Goal: Download file/media

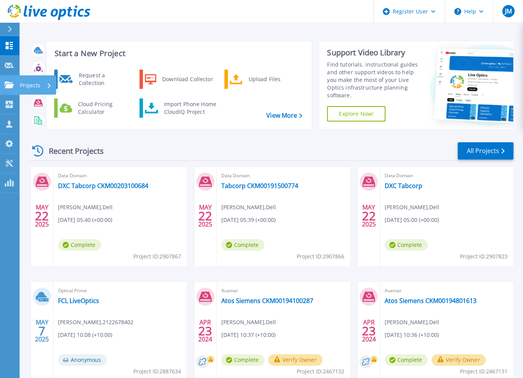
click at [32, 85] on p "Projects" at bounding box center [30, 85] width 20 height 20
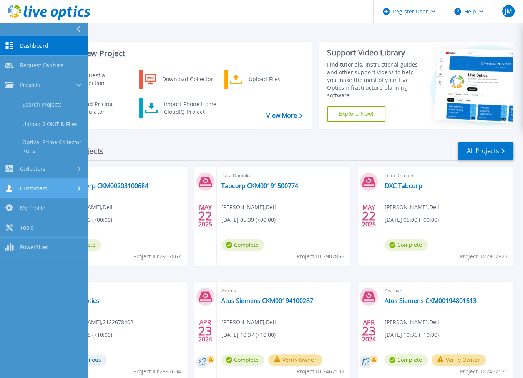
click at [40, 183] on link "Customers Customers" at bounding box center [44, 189] width 88 height 20
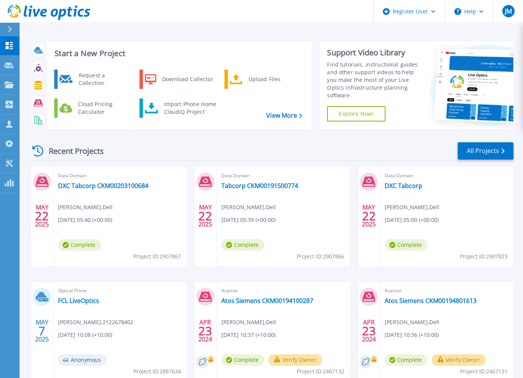
click at [298, 30] on div "Start a New Project Request a Collection Download Collector Upload Files Cloud …" at bounding box center [271, 201] width 504 height 403
click at [259, 78] on div "Upload Files" at bounding box center [273, 79] width 57 height 15
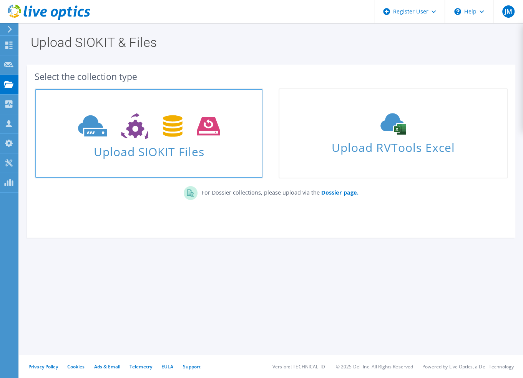
click at [134, 150] on span "Upload SIOKIT Files" at bounding box center [148, 149] width 227 height 17
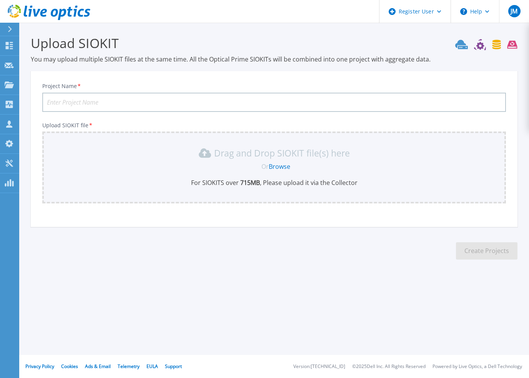
click at [78, 98] on input "Project Name *" at bounding box center [274, 102] width 464 height 19
type input "J"
type input "i"
type input "I-MED Avamar"
click at [25, 83] on p "Projects" at bounding box center [30, 85] width 20 height 20
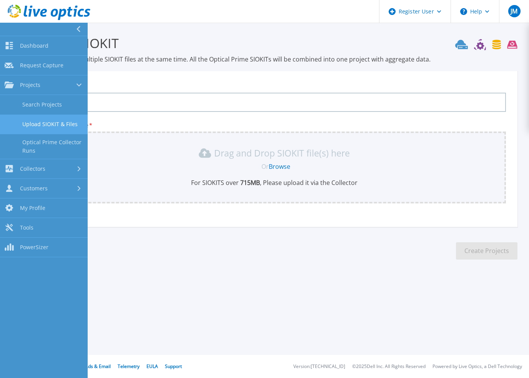
click at [38, 126] on link "Upload SIOKIT & Files" at bounding box center [44, 125] width 88 height 20
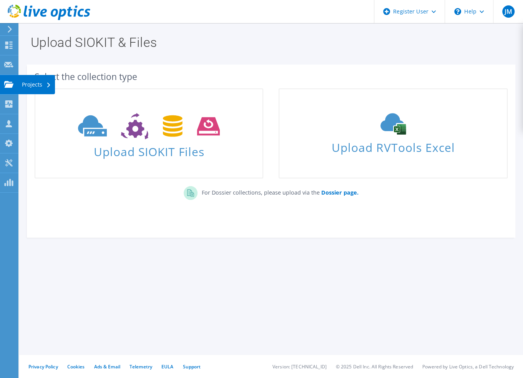
click at [32, 87] on div "Projects" at bounding box center [36, 84] width 37 height 19
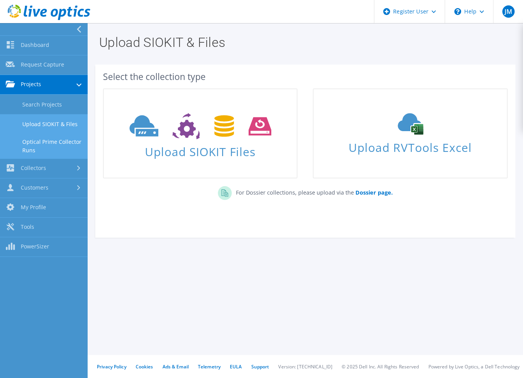
click at [50, 142] on link "Optical Prime Collector Runs" at bounding box center [44, 146] width 88 height 25
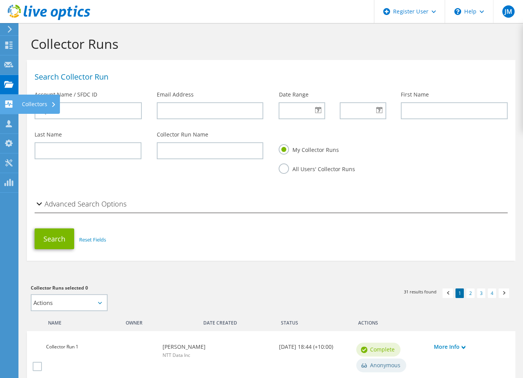
click at [40, 102] on div "Collectors" at bounding box center [39, 104] width 42 height 19
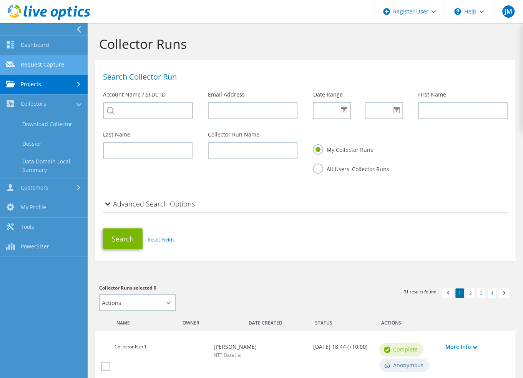
click at [52, 63] on link "Request Capture" at bounding box center [44, 65] width 88 height 20
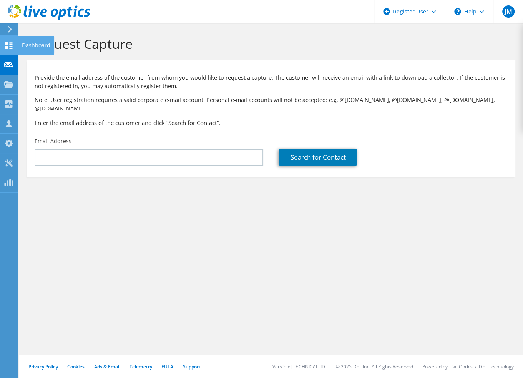
click at [27, 44] on div "Dashboard" at bounding box center [36, 45] width 36 height 19
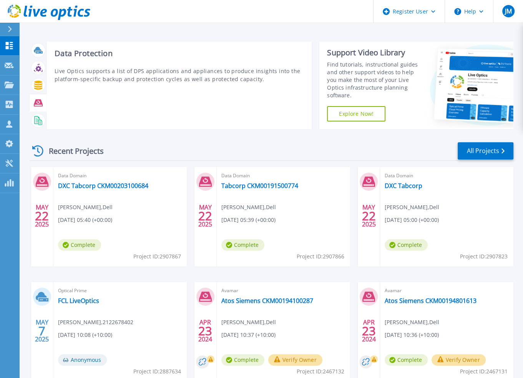
click at [38, 103] on icon at bounding box center [38, 102] width 9 height 7
click at [106, 103] on div "Data Protection Live Optics supports a list of DPS applications and appliances …" at bounding box center [179, 86] width 265 height 88
click at [88, 58] on h3 "Data Protection" at bounding box center [180, 53] width 250 height 8
click at [84, 52] on h3 "Data Protection" at bounding box center [180, 53] width 250 height 8
click at [78, 53] on h3 "Data Protection" at bounding box center [180, 53] width 250 height 8
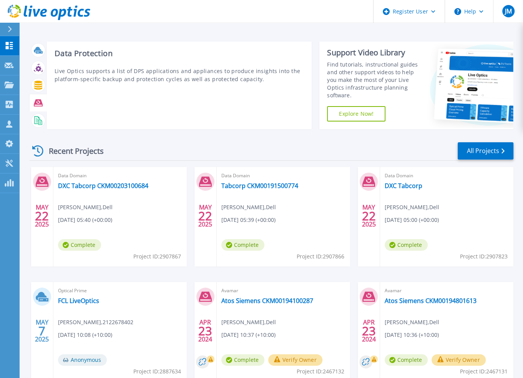
click at [71, 90] on div "Data Protection Live Optics supports a list of DPS applications and appliances …" at bounding box center [179, 86] width 265 height 88
click at [42, 103] on icon at bounding box center [38, 102] width 9 height 7
click at [37, 102] on icon at bounding box center [38, 102] width 9 height 9
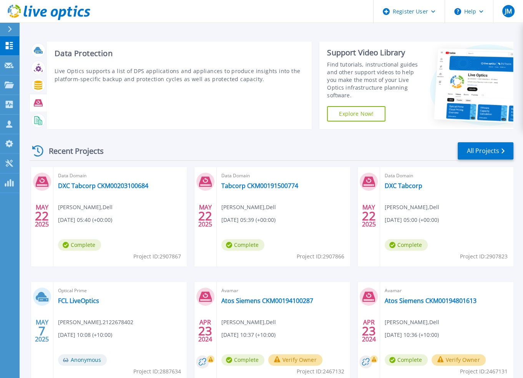
click at [122, 85] on div "Data Protection Live Optics supports a list of DPS applications and appliances …" at bounding box center [179, 86] width 265 height 88
click at [137, 73] on p "Live Optics supports a list of DPS applications and appliances to produce insig…" at bounding box center [180, 75] width 250 height 16
click at [251, 72] on p "Live Optics supports a list of DPS applications and appliances to produce insig…" at bounding box center [180, 75] width 250 height 16
click at [225, 92] on div "Data Protection Live Optics supports a list of DPS applications and appliances …" at bounding box center [179, 86] width 265 height 88
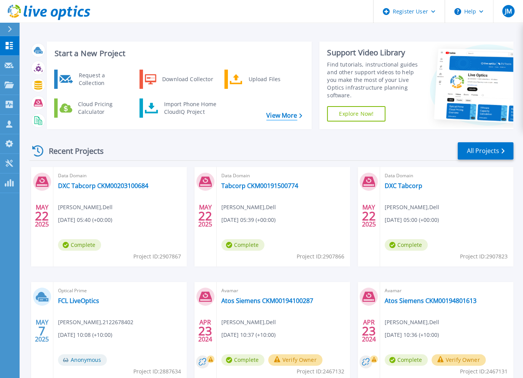
click at [280, 113] on link "View More" at bounding box center [284, 115] width 36 height 7
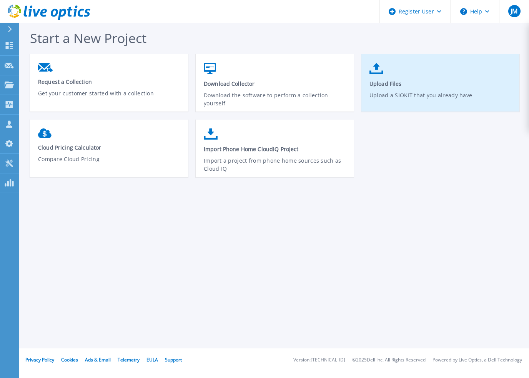
click at [419, 86] on span "Upload Files" at bounding box center [441, 83] width 142 height 7
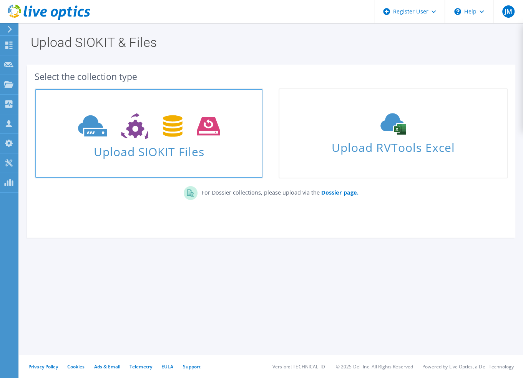
click at [146, 133] on use at bounding box center [149, 126] width 142 height 27
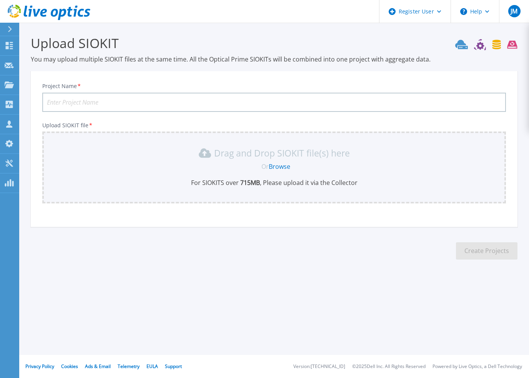
click at [132, 100] on input "Project Name *" at bounding box center [274, 102] width 464 height 19
type input "IMED Avamar"
click at [285, 167] on link "Browse" at bounding box center [280, 166] width 22 height 8
click at [42, 63] on p "Request Capture" at bounding box center [41, 66] width 43 height 20
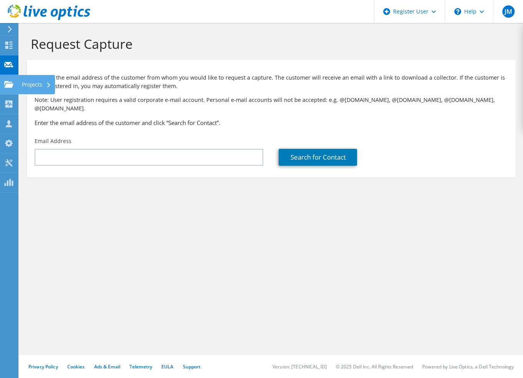
click at [23, 84] on div "Projects" at bounding box center [36, 84] width 37 height 19
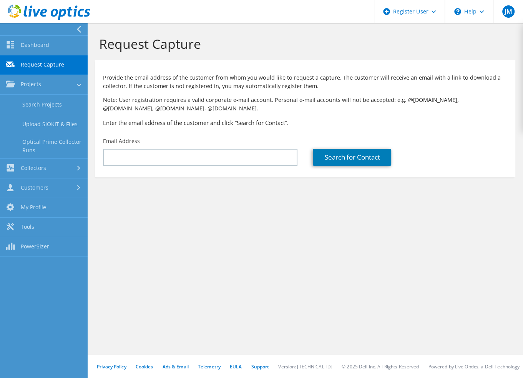
click at [212, 234] on div "Request Capture Provide the email address of the customer from whom you would l…" at bounding box center [306, 200] width 436 height 355
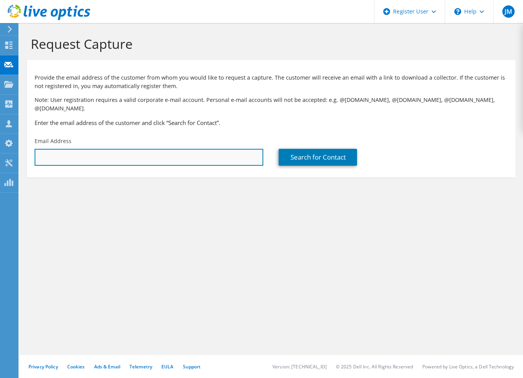
click at [160, 152] on input "text" at bounding box center [149, 157] width 229 height 17
type input "[PERSON_NAME][EMAIL_ADDRESS][PERSON_NAME][DOMAIN_NAME]"
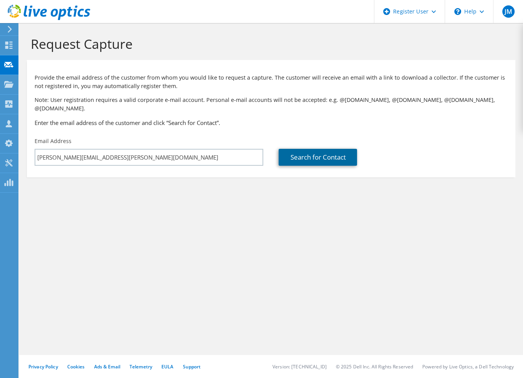
click at [322, 149] on link "Search for Contact" at bounding box center [318, 157] width 78 height 17
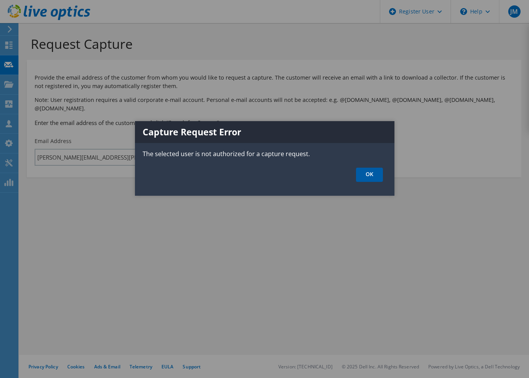
click at [369, 172] on link "OK" at bounding box center [369, 175] width 27 height 14
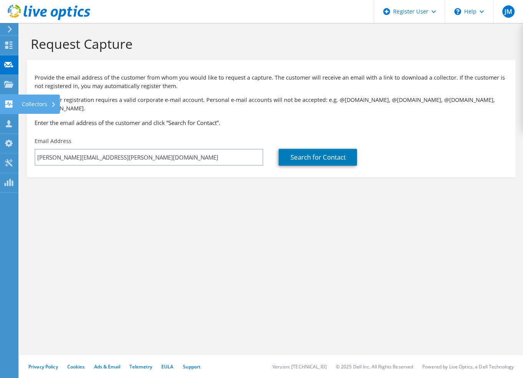
click at [33, 103] on div "Collectors" at bounding box center [39, 104] width 42 height 19
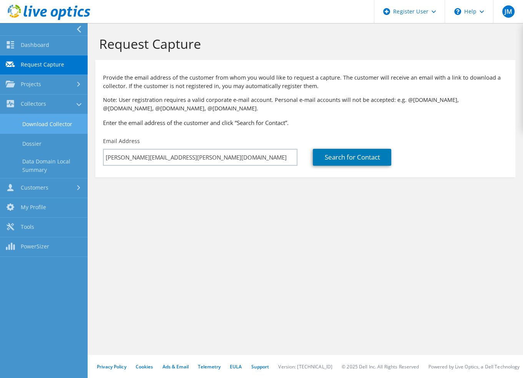
click at [55, 125] on link "Download Collector" at bounding box center [44, 124] width 88 height 20
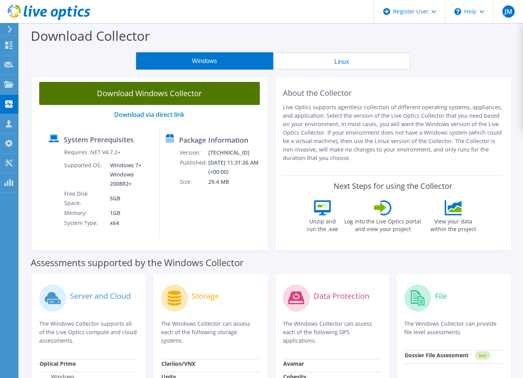
click at [174, 98] on link "Download Windows Collector" at bounding box center [149, 93] width 221 height 23
